Goal: Task Accomplishment & Management: Manage account settings

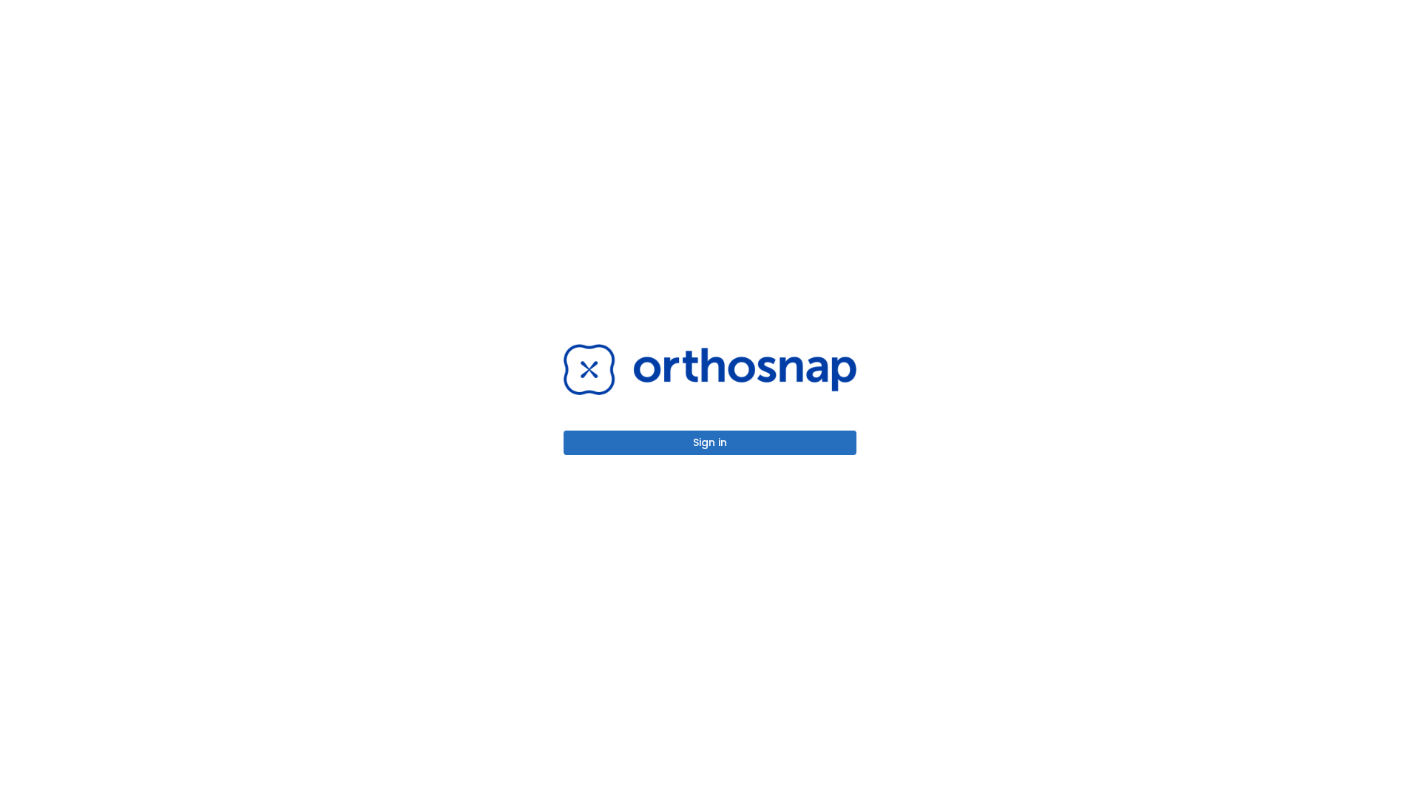
click at [710, 442] on button "Sign in" at bounding box center [709, 442] width 293 height 24
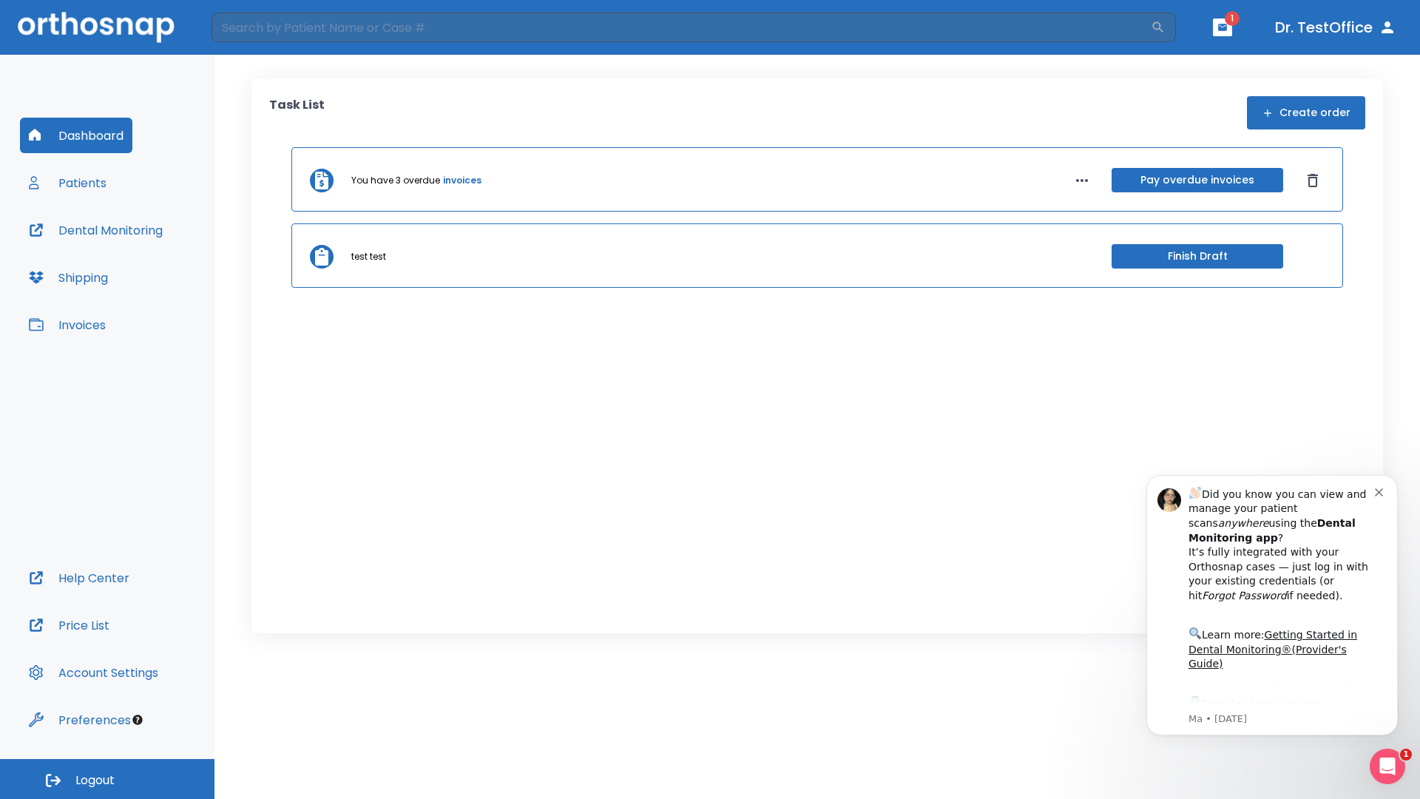
click at [107, 779] on span "Logout" at bounding box center [94, 780] width 39 height 16
